Goal: Information Seeking & Learning: Learn about a topic

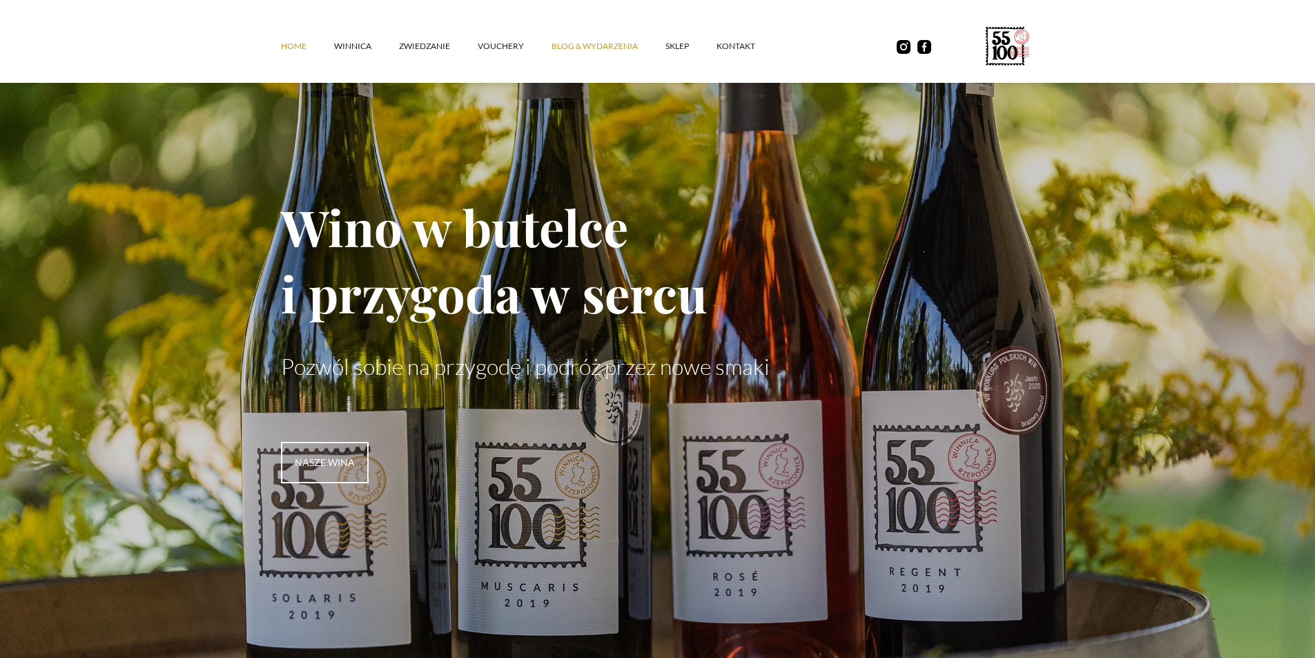
click at [619, 45] on link "Blog & Wydarzenia" at bounding box center [609, 46] width 114 height 41
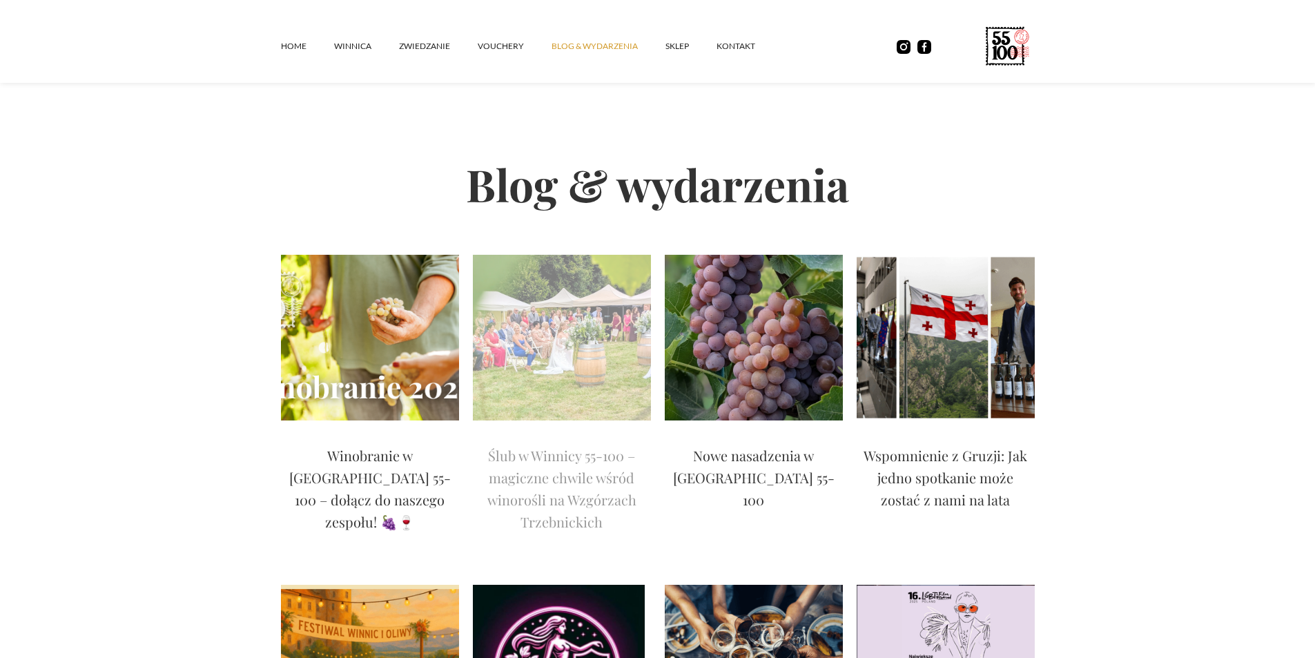
click at [596, 340] on img at bounding box center [562, 338] width 178 height 166
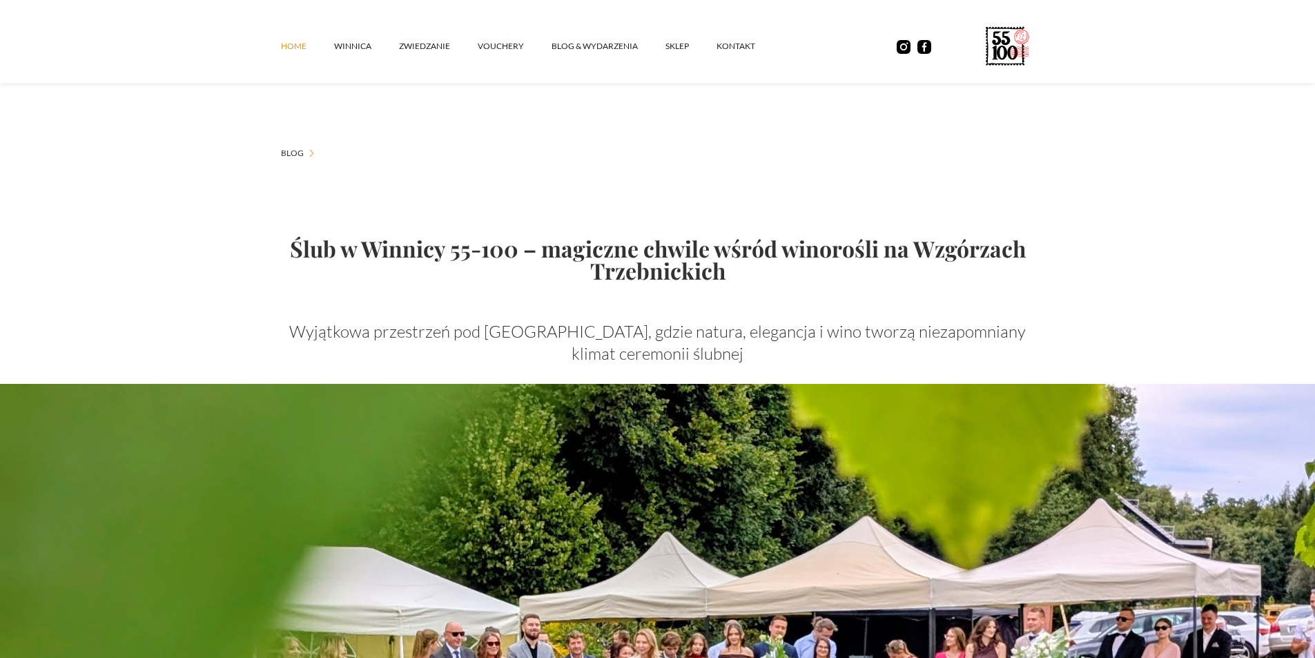
click at [288, 46] on link "Home" at bounding box center [307, 46] width 53 height 41
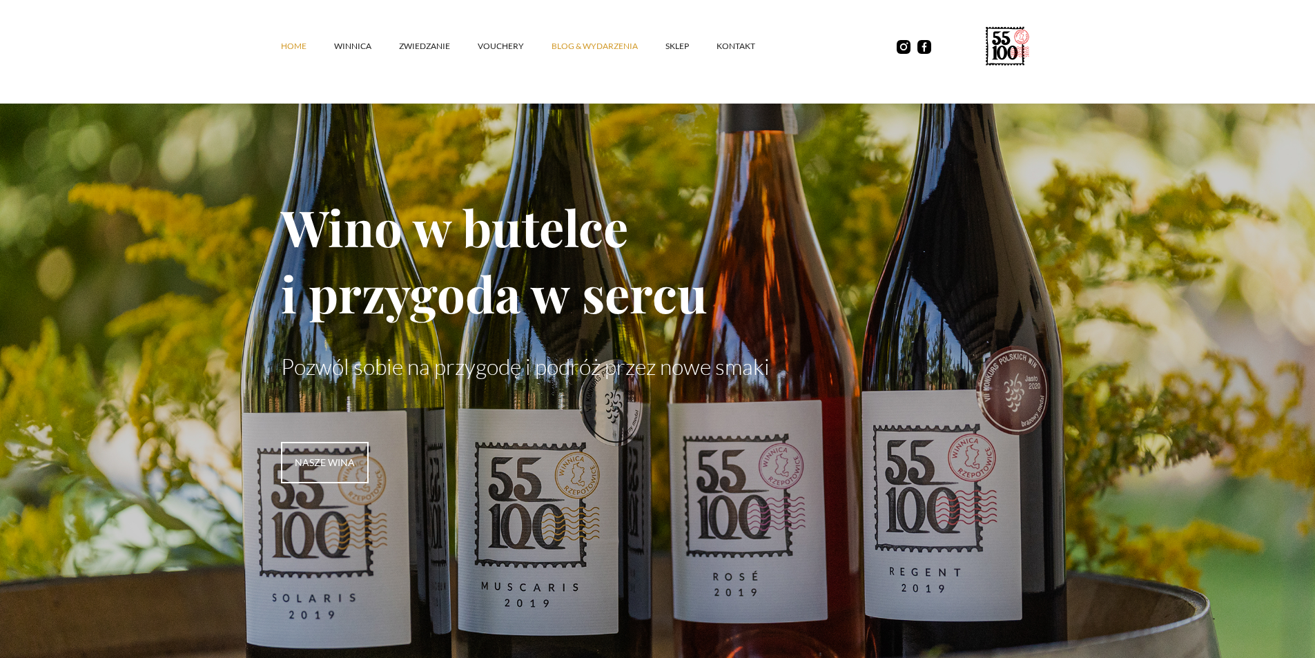
click at [581, 50] on link "Blog & Wydarzenia" at bounding box center [609, 46] width 114 height 41
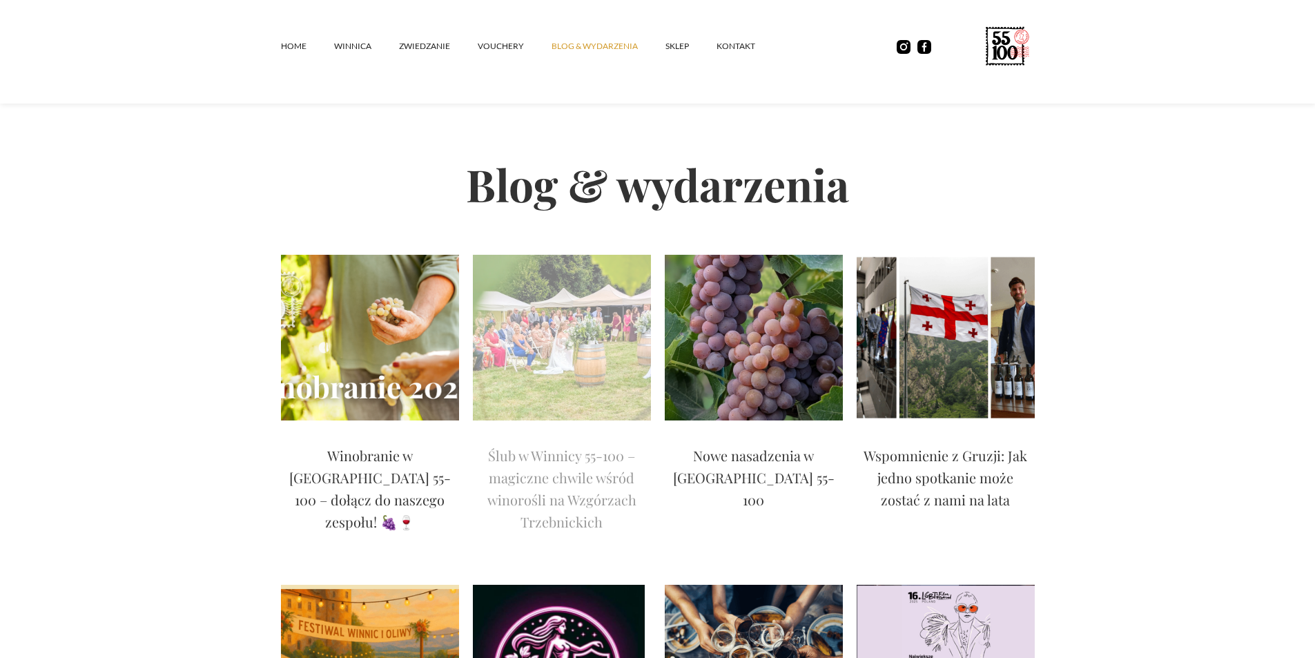
click at [532, 282] on img at bounding box center [562, 338] width 178 height 166
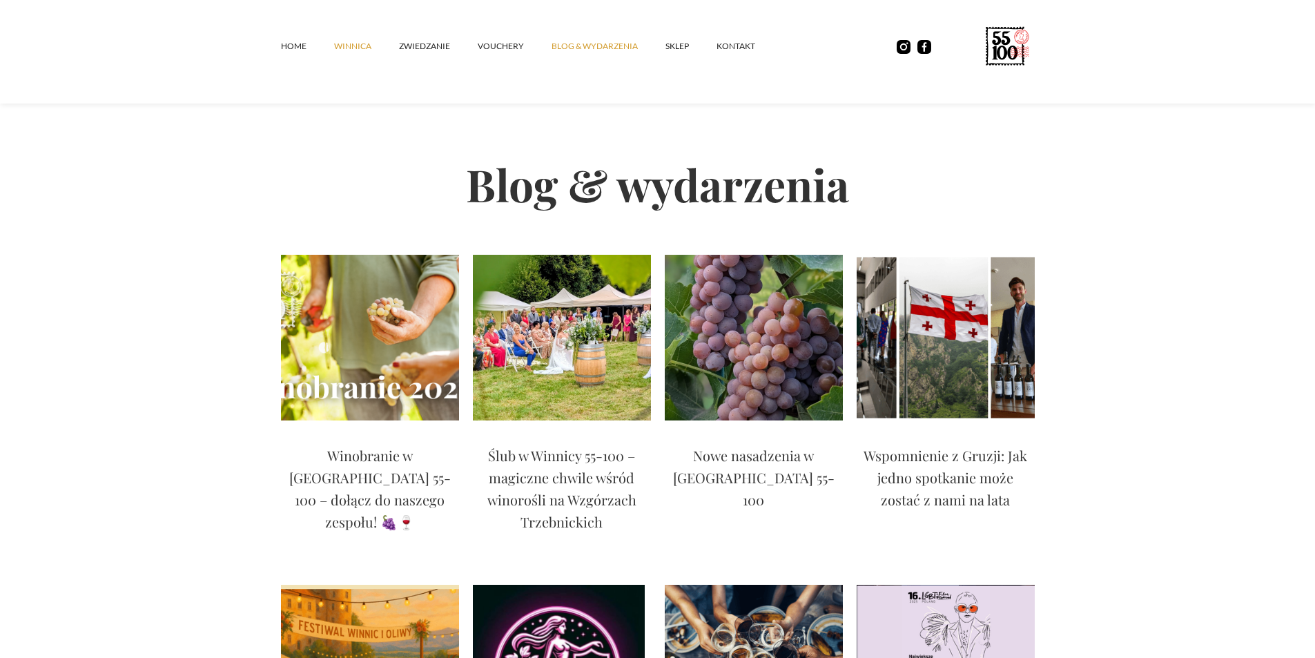
click at [362, 45] on link "winnica" at bounding box center [366, 46] width 65 height 41
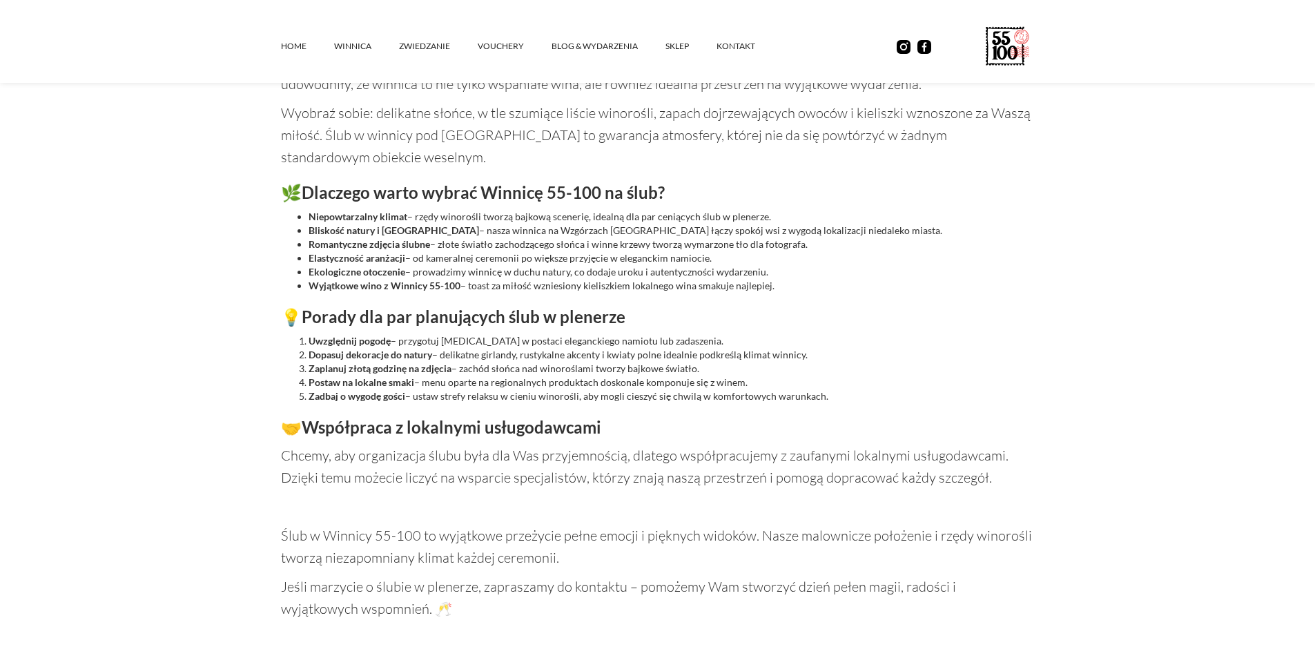
scroll to position [1311, 0]
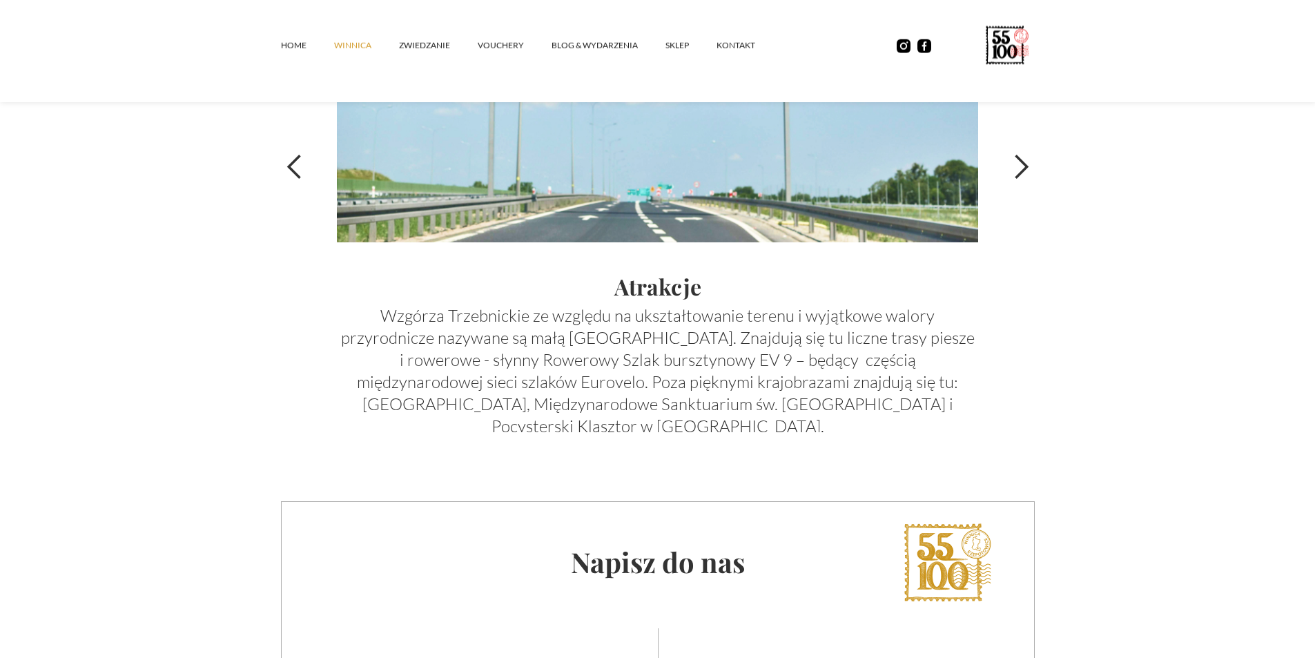
scroll to position [4763, 0]
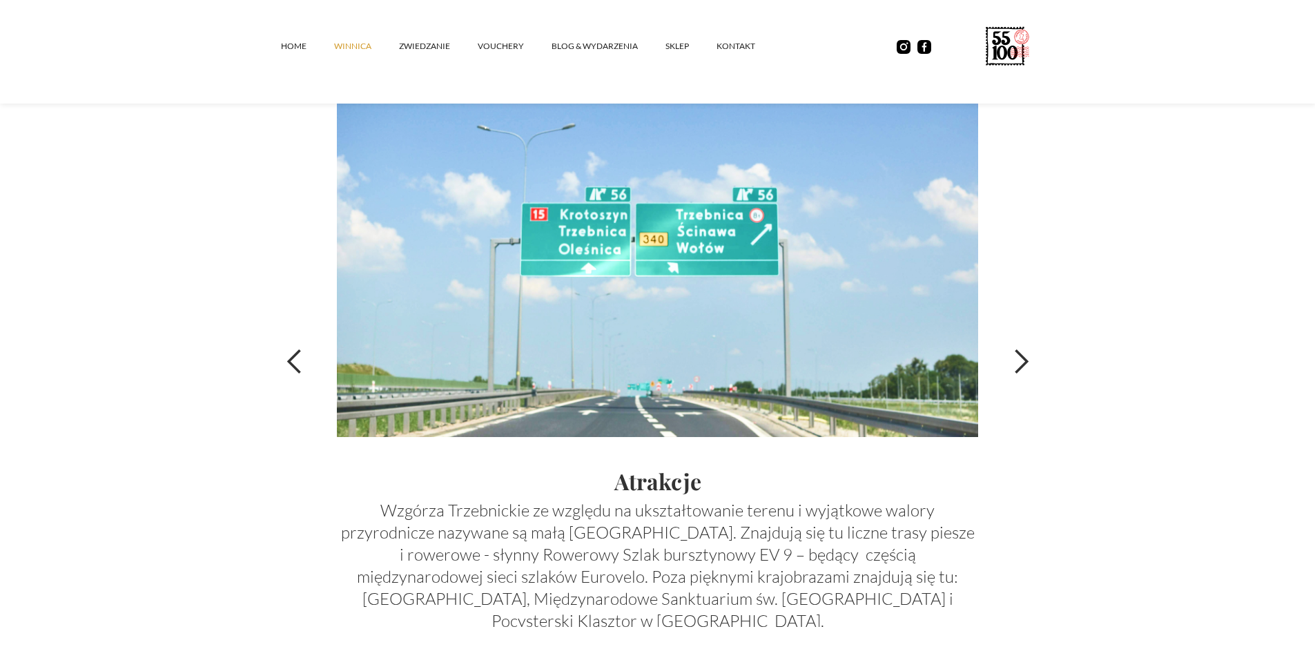
click at [1013, 359] on div "next slide" at bounding box center [1021, 362] width 28 height 28
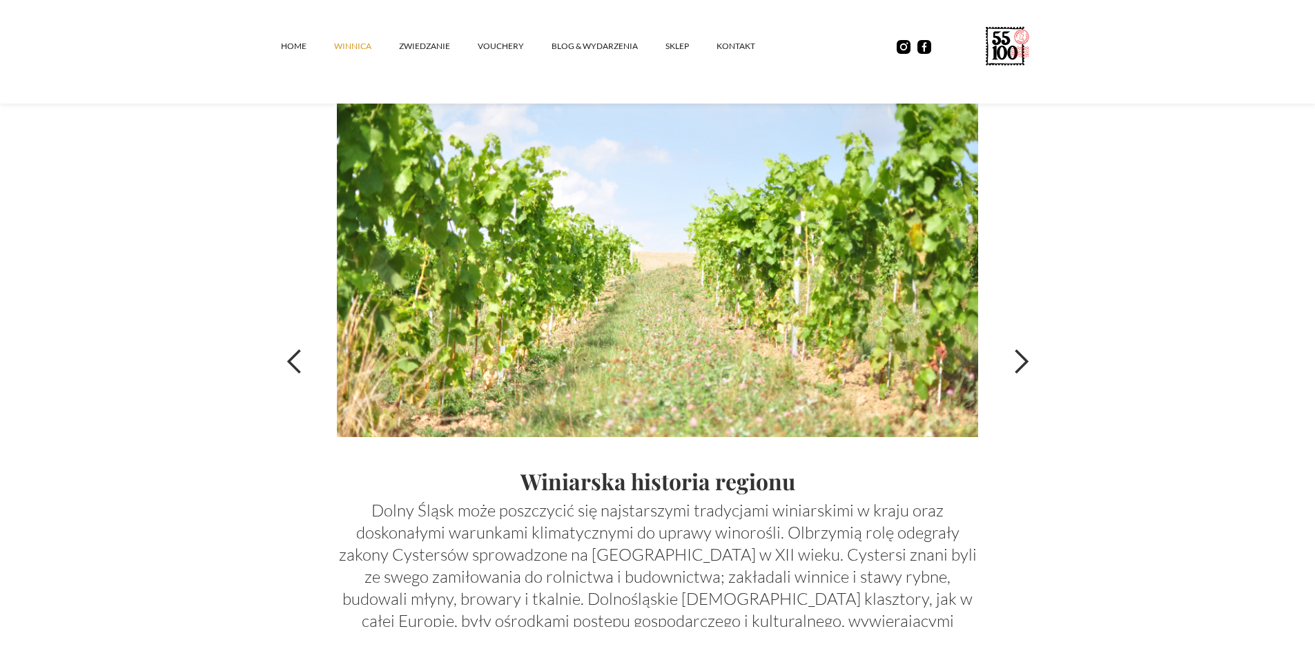
click at [1010, 351] on div "next slide" at bounding box center [1021, 362] width 28 height 28
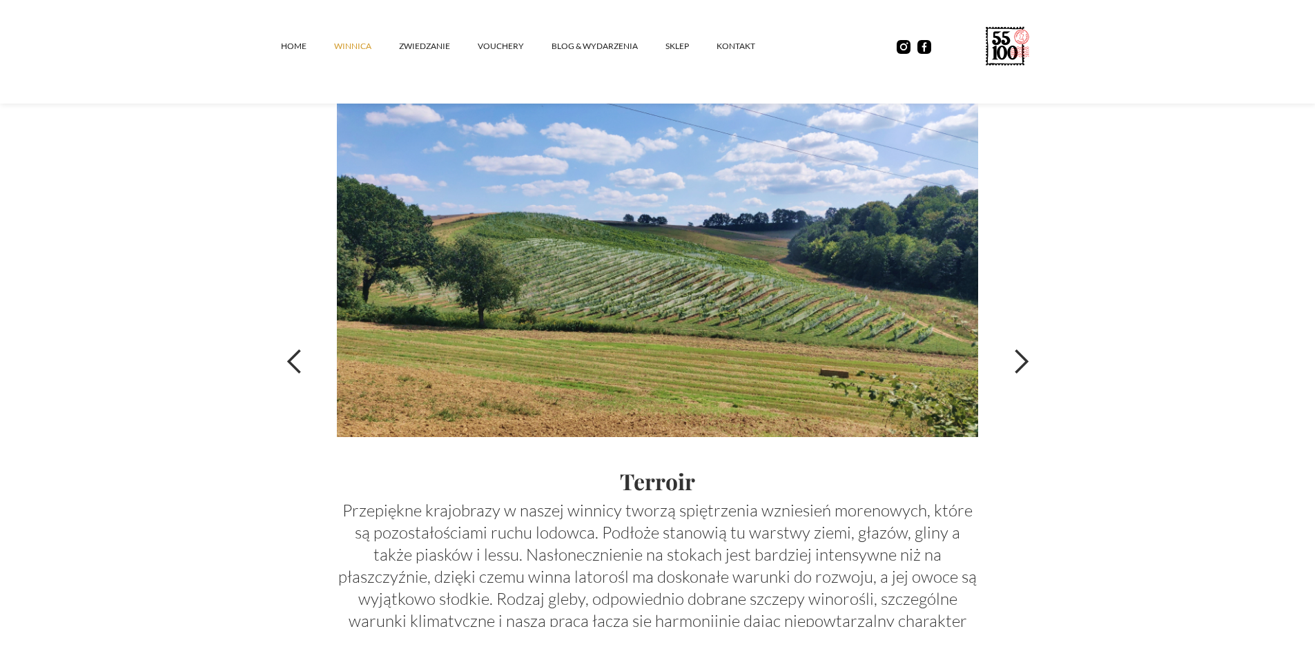
click at [1011, 351] on div "next slide" at bounding box center [1021, 362] width 28 height 28
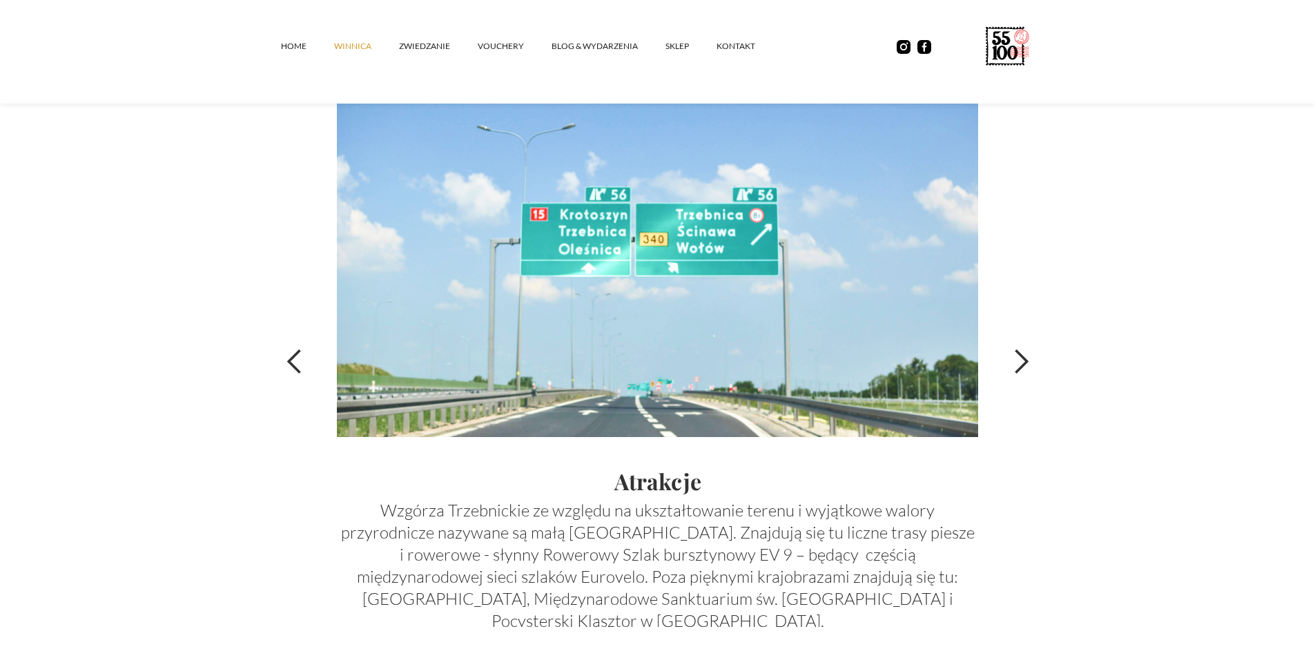
click at [1011, 351] on div "next slide" at bounding box center [1021, 362] width 28 height 28
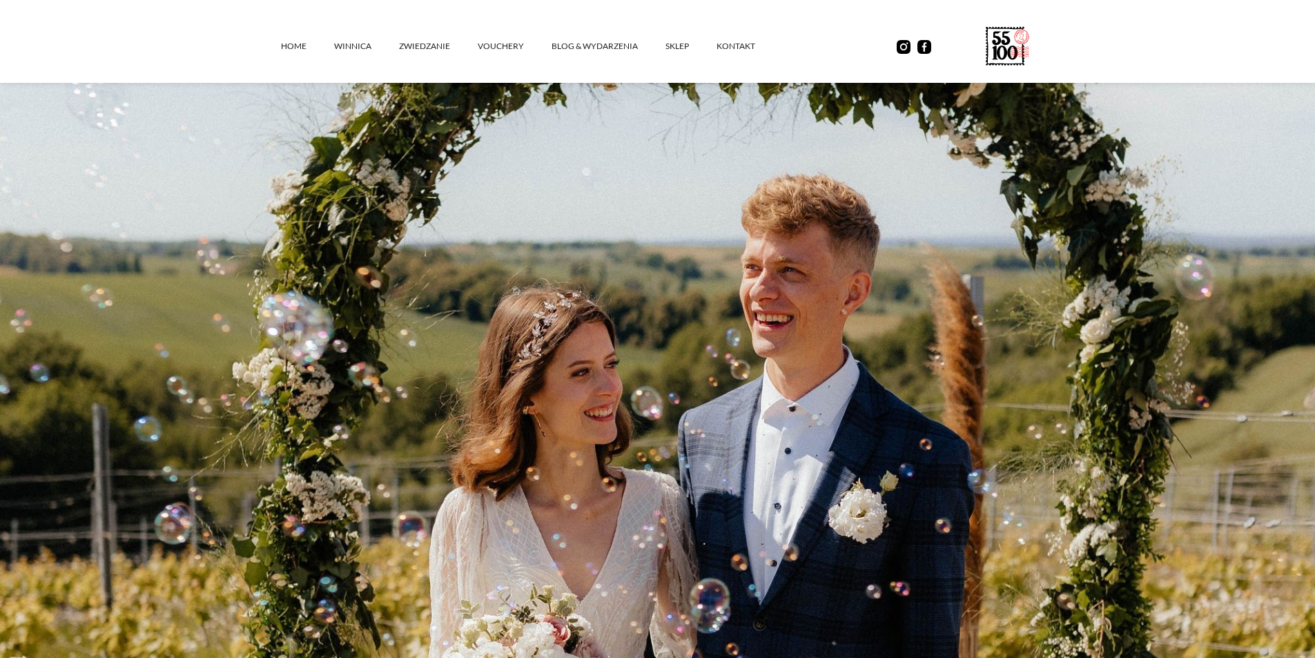
scroll to position [414, 0]
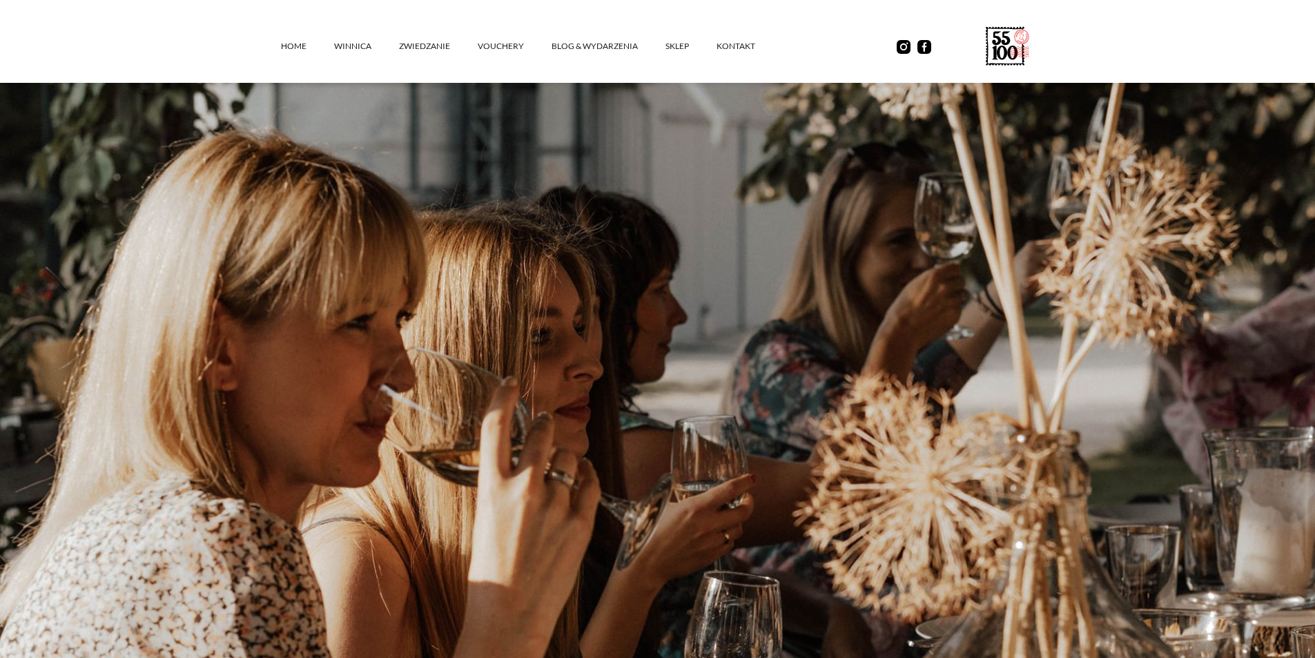
scroll to position [86, 0]
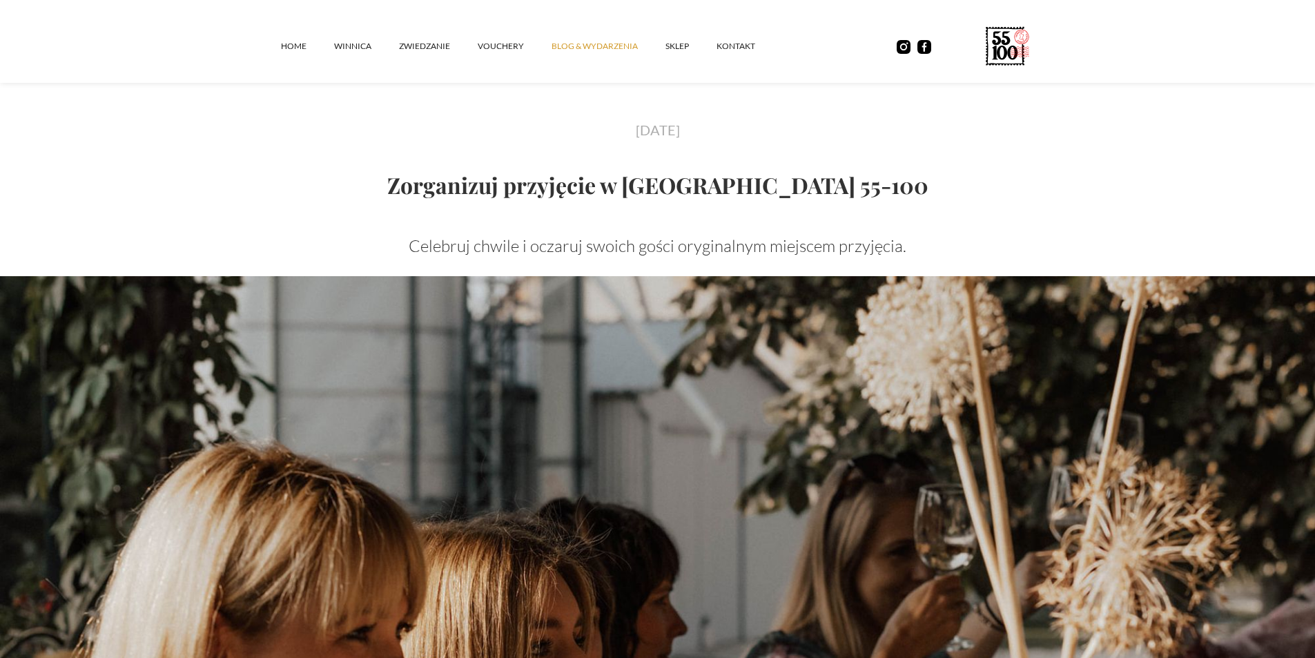
click at [608, 49] on link "Blog & Wydarzenia" at bounding box center [609, 46] width 114 height 41
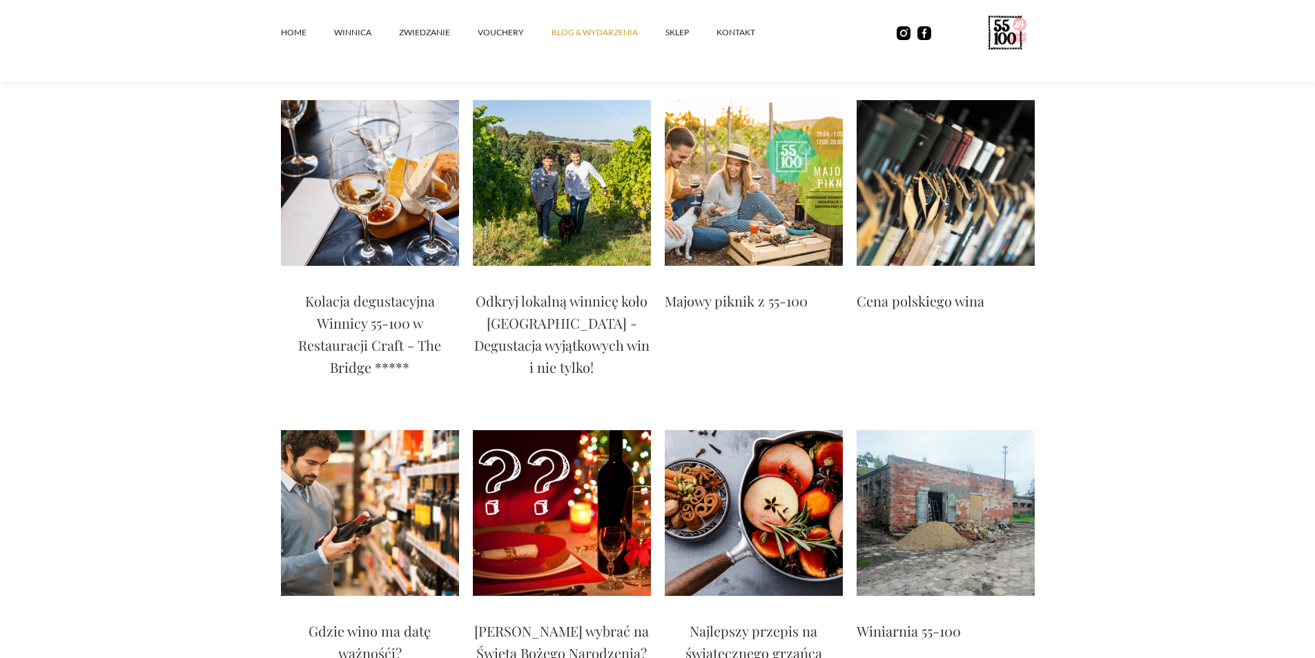
scroll to position [2899, 0]
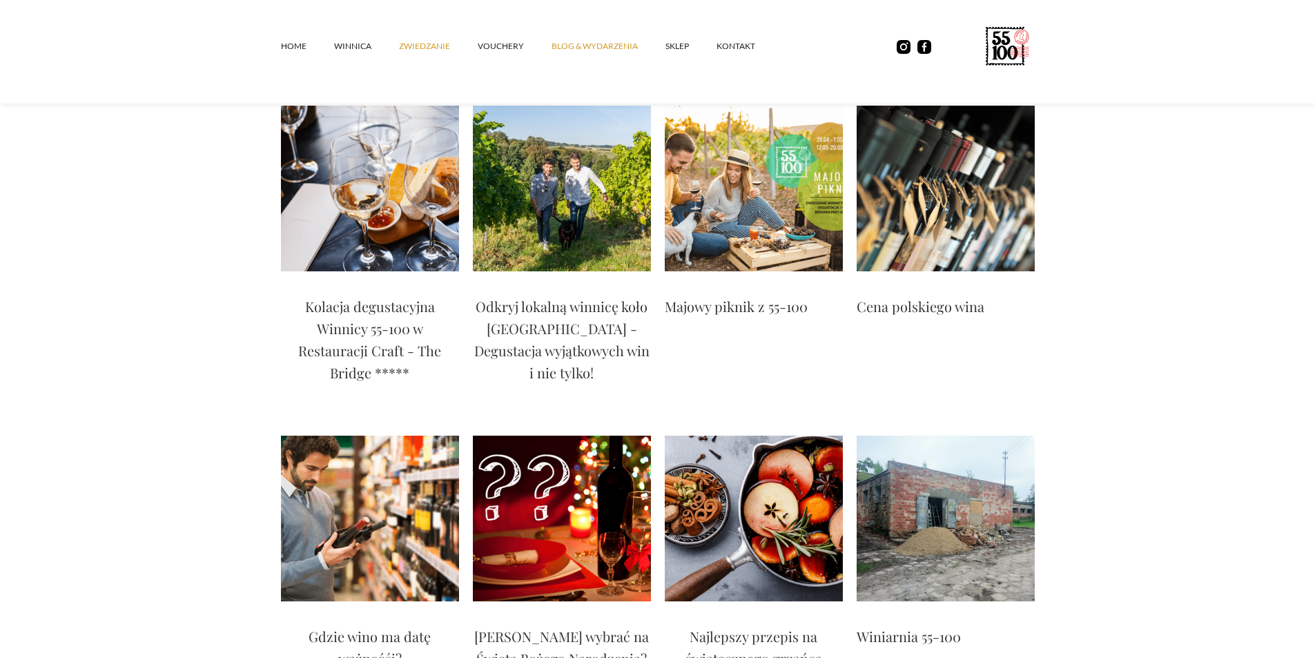
click at [420, 53] on link "ZWIEDZANIE" at bounding box center [438, 46] width 79 height 41
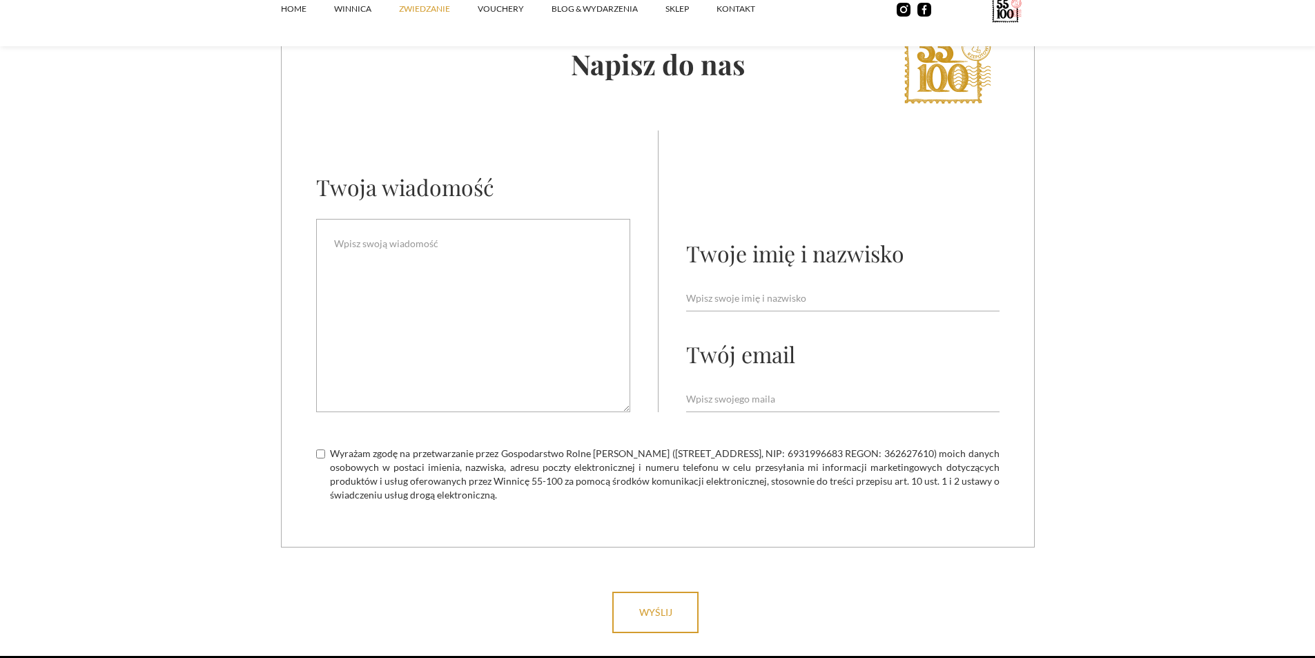
scroll to position [4142, 0]
